Goal: Information Seeking & Learning: Learn about a topic

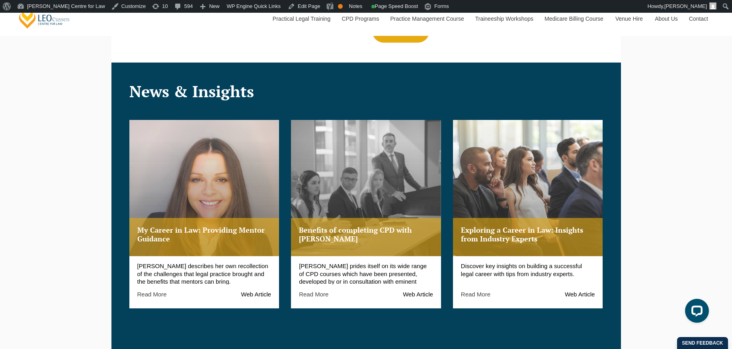
scroll to position [966, 0]
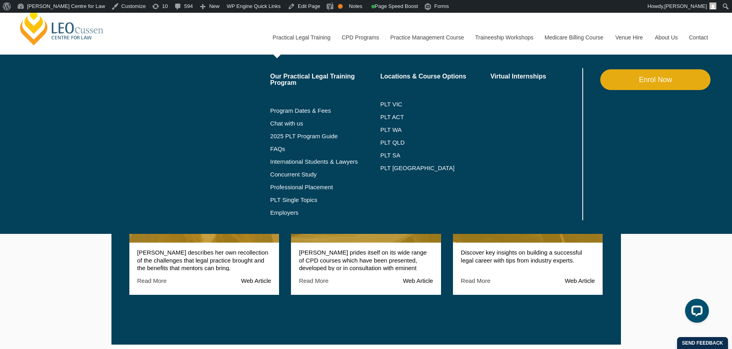
click at [278, 34] on link "Practical Legal Training" at bounding box center [301, 37] width 69 height 34
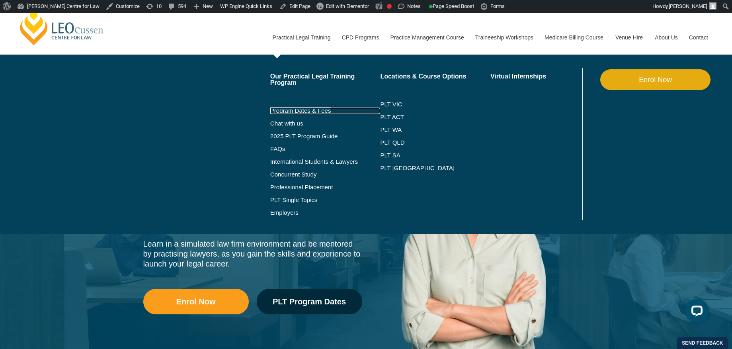
click at [286, 113] on link "Program Dates & Fees" at bounding box center [325, 111] width 110 height 6
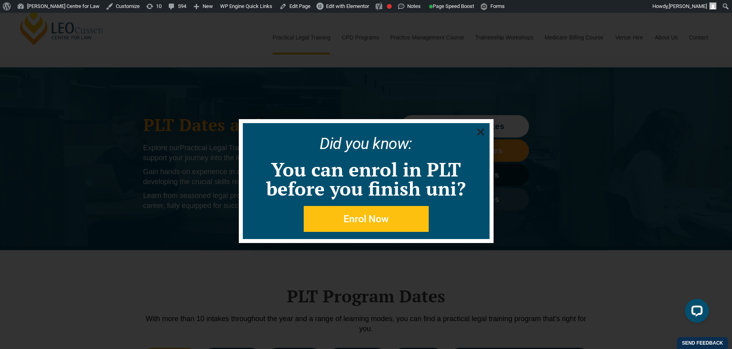
click at [203, 36] on div "Did you know: You can enrol in PLT before you finish uni? Enrol Now" at bounding box center [366, 181] width 732 height 336
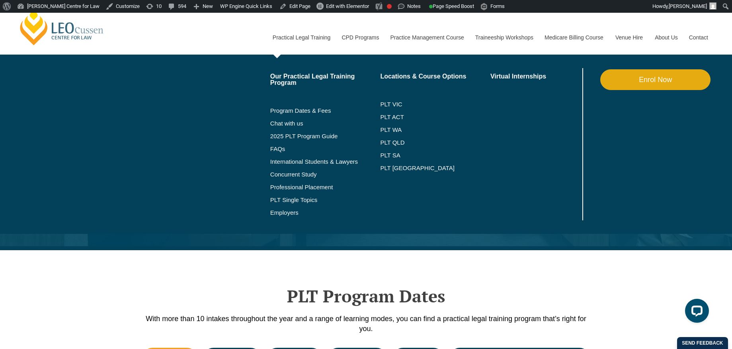
click at [293, 38] on link "Practical Legal Training" at bounding box center [301, 37] width 69 height 34
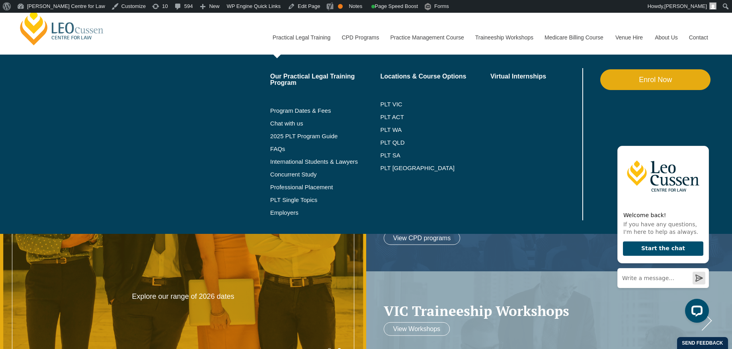
click at [283, 37] on link "Practical Legal Training" at bounding box center [301, 37] width 69 height 34
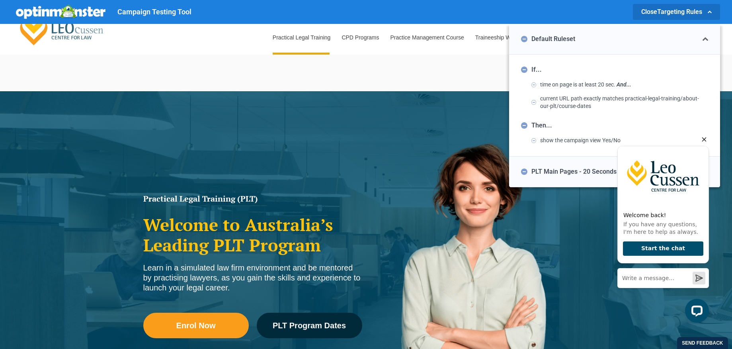
click at [704, 139] on icon "Hide greeting" at bounding box center [705, 140] width 10 height 10
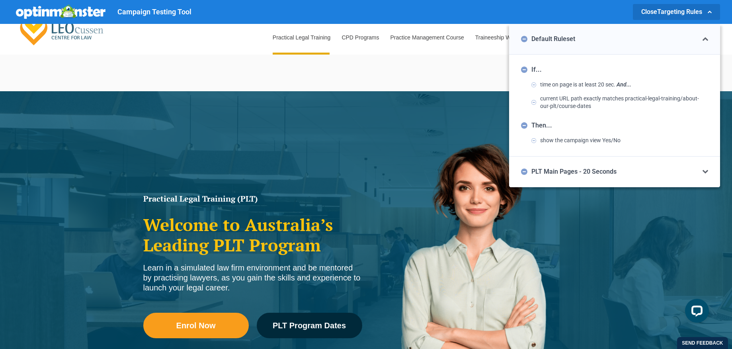
click at [706, 170] on icon at bounding box center [706, 172] width 6 height 6
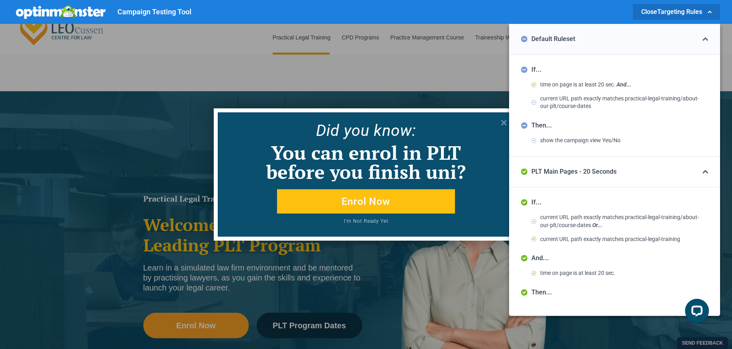
click at [486, 87] on div "Did yo u know: You can enrol in PLT before you finish uni? Enrol Now I'm Not Re…" at bounding box center [366, 174] width 732 height 349
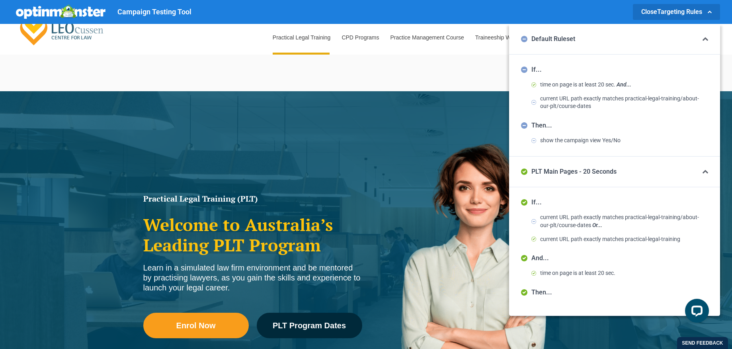
click at [706, 38] on icon at bounding box center [706, 39] width 6 height 4
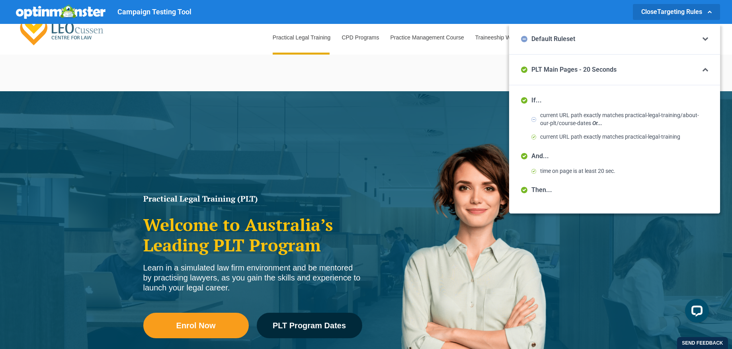
click at [706, 40] on icon at bounding box center [706, 39] width 6 height 4
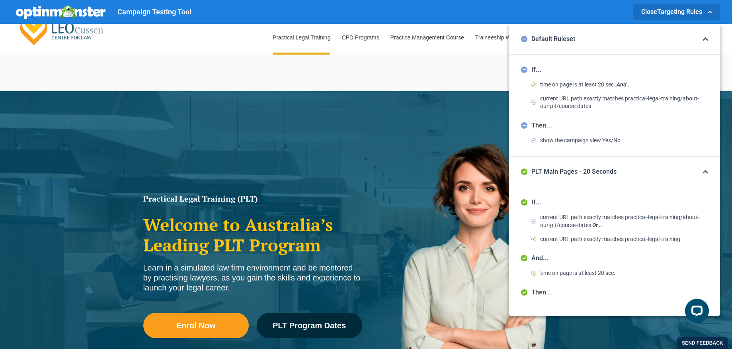
click at [706, 40] on icon at bounding box center [706, 39] width 6 height 6
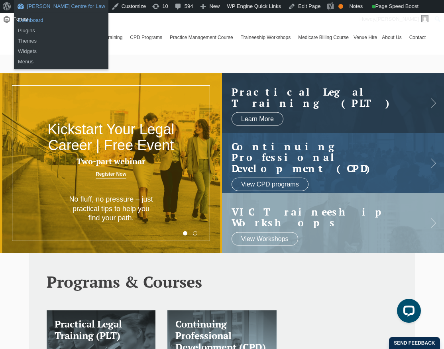
click at [42, 21] on link "Dashboard" at bounding box center [61, 20] width 94 height 10
